Goal: Information Seeking & Learning: Find specific fact

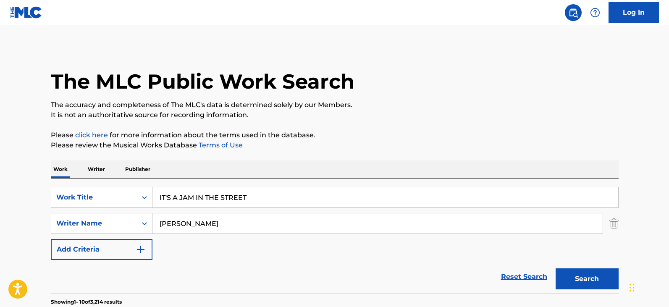
click at [245, 201] on input "IT'S A JAM IN THE STREET" at bounding box center [386, 197] width 466 height 20
paste input "ME AND MY MONKEY"
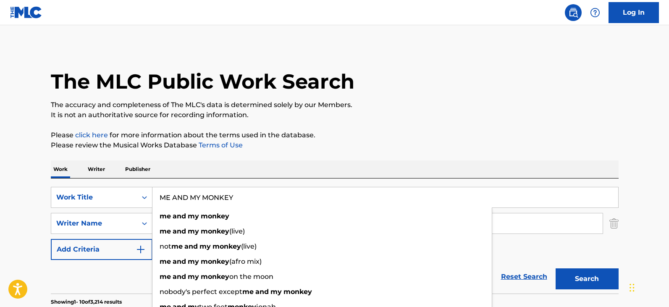
type input "ME AND MY MONKEY"
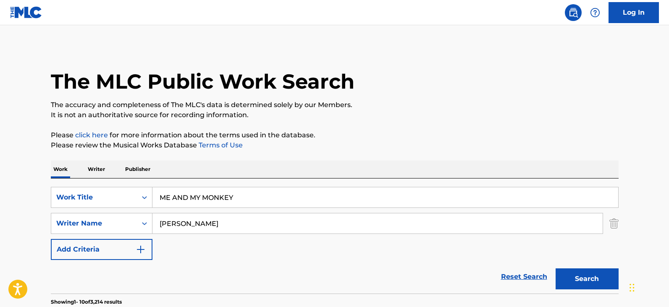
click at [76, 277] on div "Reset Search Search" at bounding box center [335, 277] width 568 height 34
click at [231, 231] on input "[PERSON_NAME]" at bounding box center [378, 223] width 450 height 20
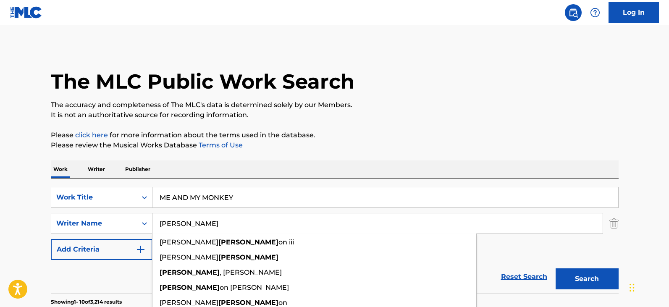
click at [231, 231] on input "[PERSON_NAME]" at bounding box center [378, 223] width 450 height 20
paste input "[PERSON_NAME] [PERSON_NAME]"
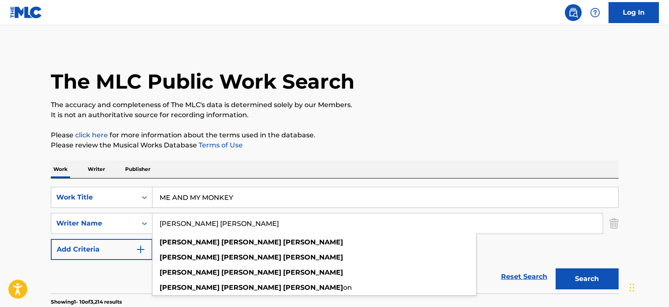
type input "[PERSON_NAME] [PERSON_NAME]"
click at [524, 247] on div "SearchWithCriteria357a1b3b-1865-4c0e-95ea-0386f6779fc0 Work Title ME AND MY MON…" at bounding box center [335, 223] width 568 height 73
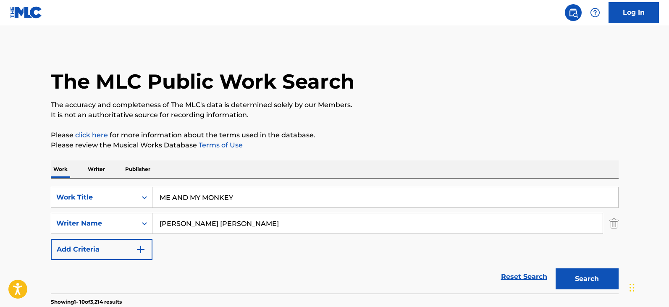
click at [592, 276] on button "Search" at bounding box center [587, 279] width 63 height 21
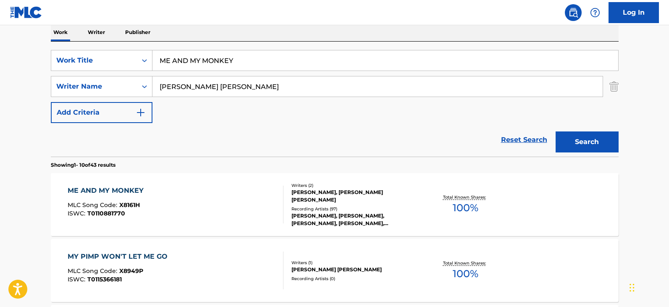
scroll to position [169, 0]
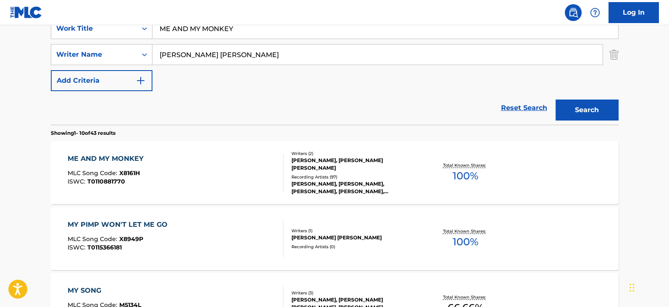
click at [227, 168] on div "ME AND MY MONKEY MLC Song Code : X8161H ISWC : T0110881770" at bounding box center [176, 173] width 216 height 38
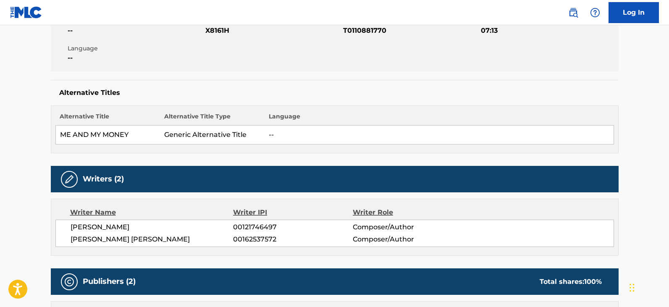
scroll to position [168, 0]
